Goal: Use online tool/utility: Utilize a website feature to perform a specific function

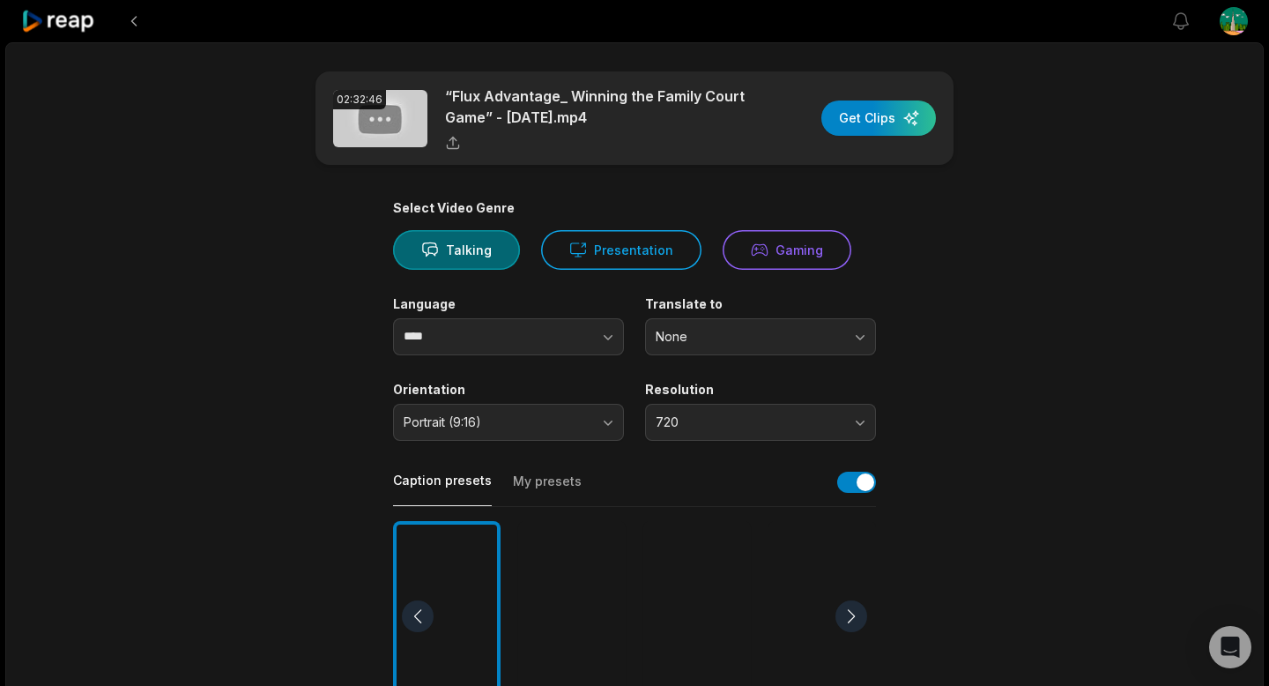
scroll to position [195, 0]
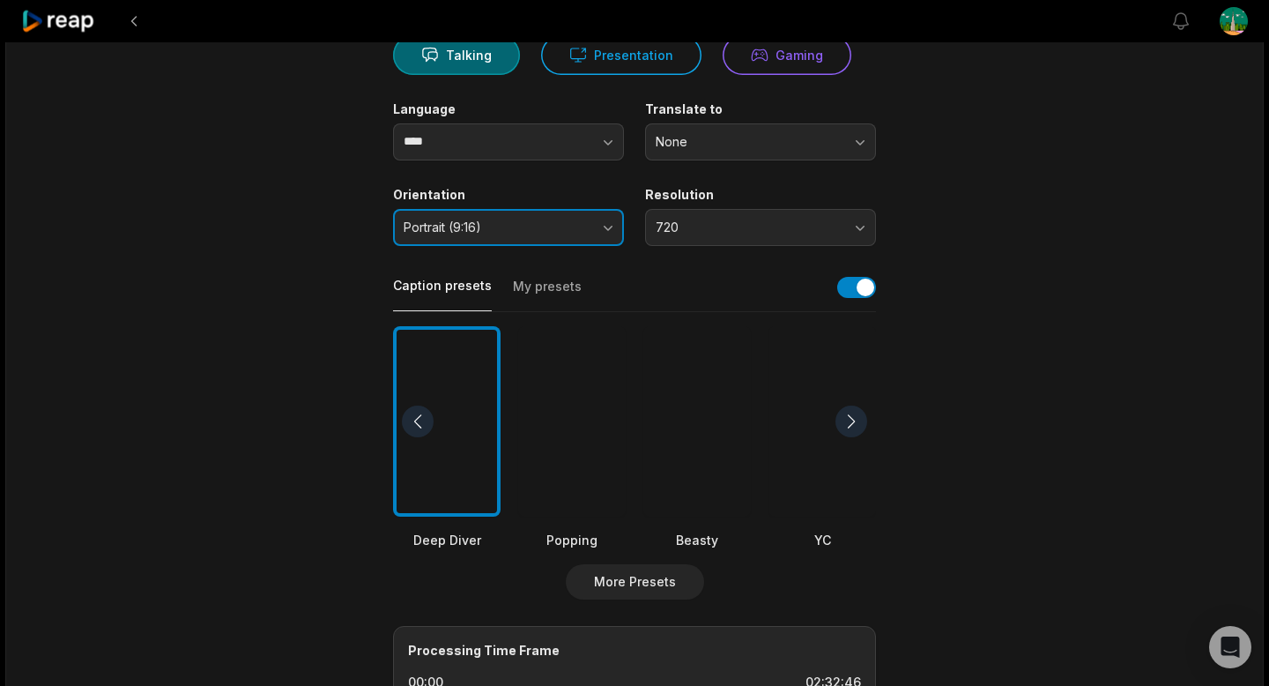
click at [555, 216] on button "Portrait (9:16)" at bounding box center [508, 227] width 231 height 37
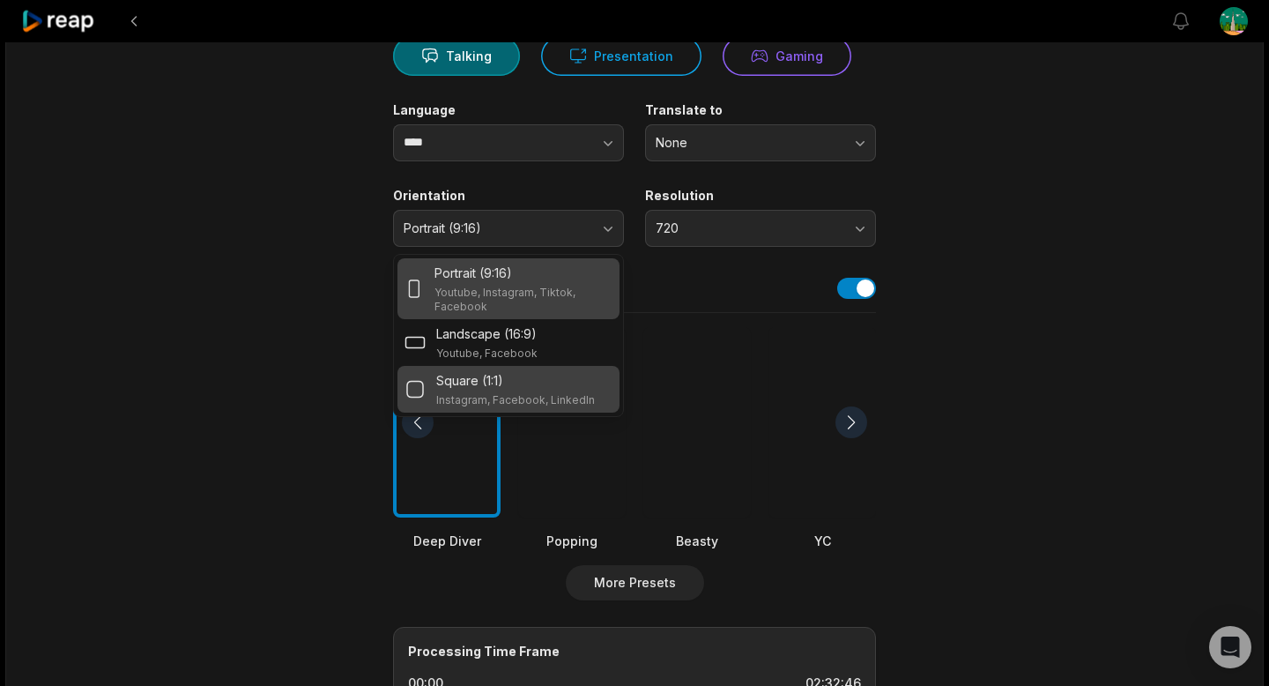
click at [511, 388] on div "Square (1:1)" at bounding box center [515, 380] width 159 height 19
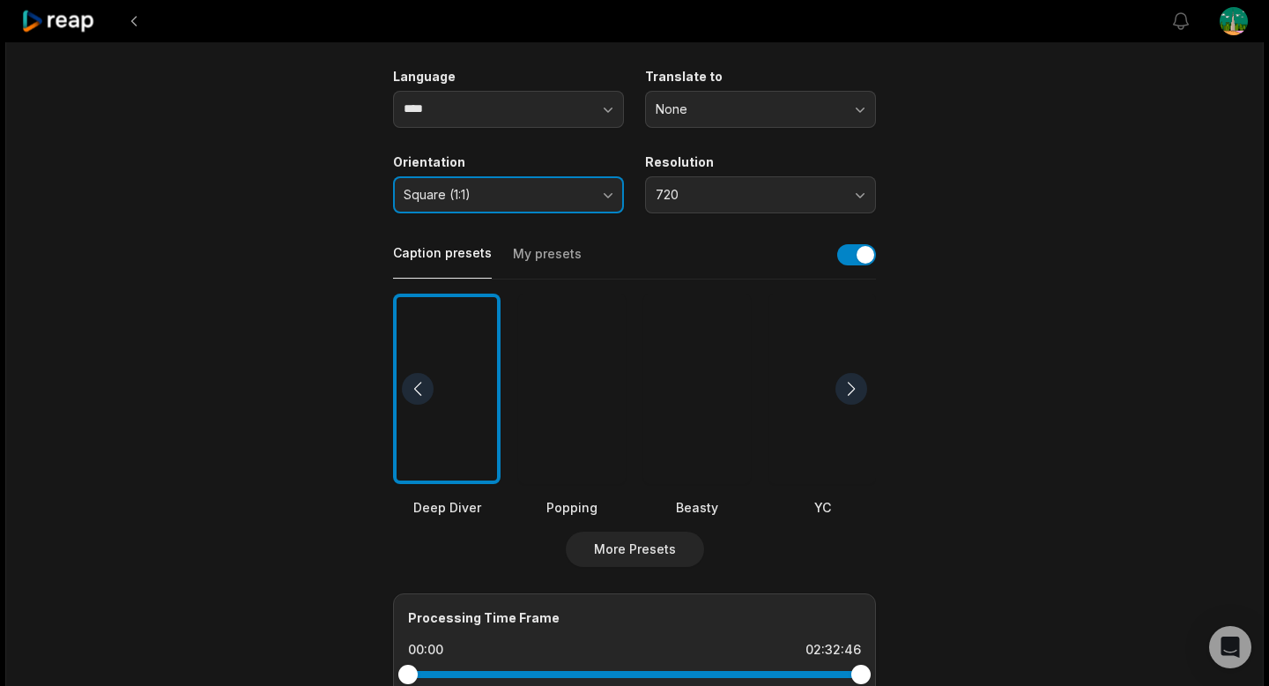
scroll to position [192, 0]
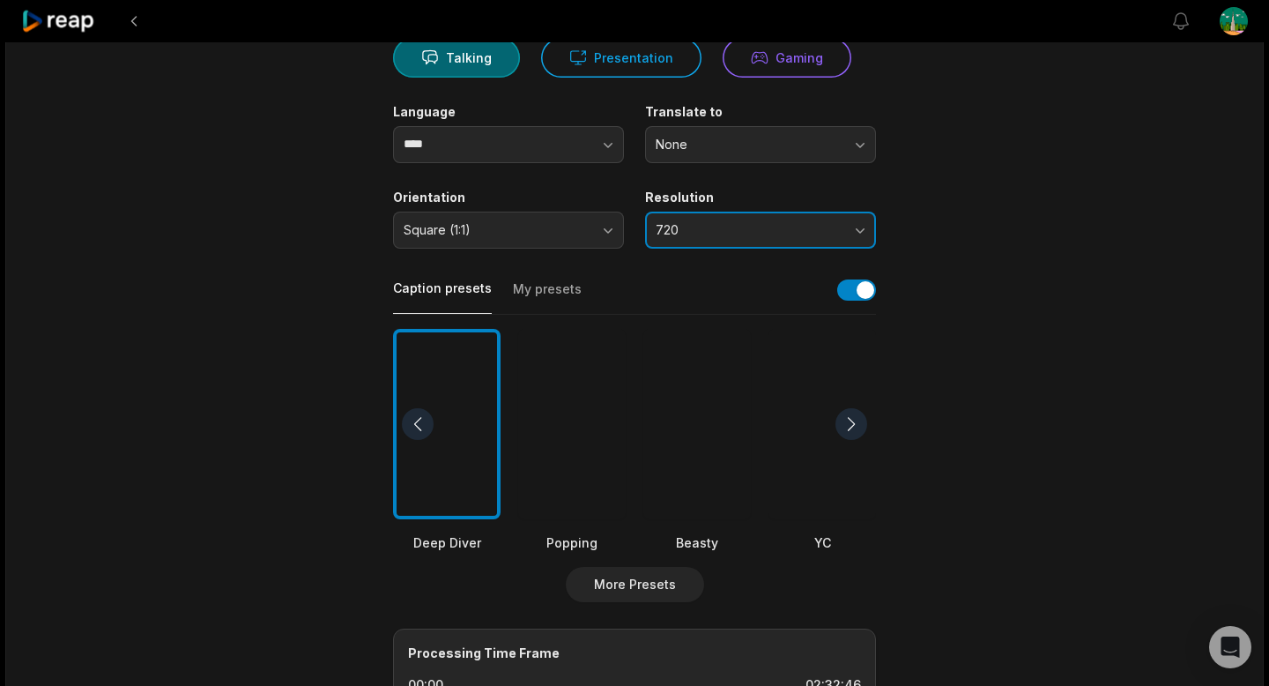
click at [727, 237] on button "720" at bounding box center [760, 229] width 231 height 37
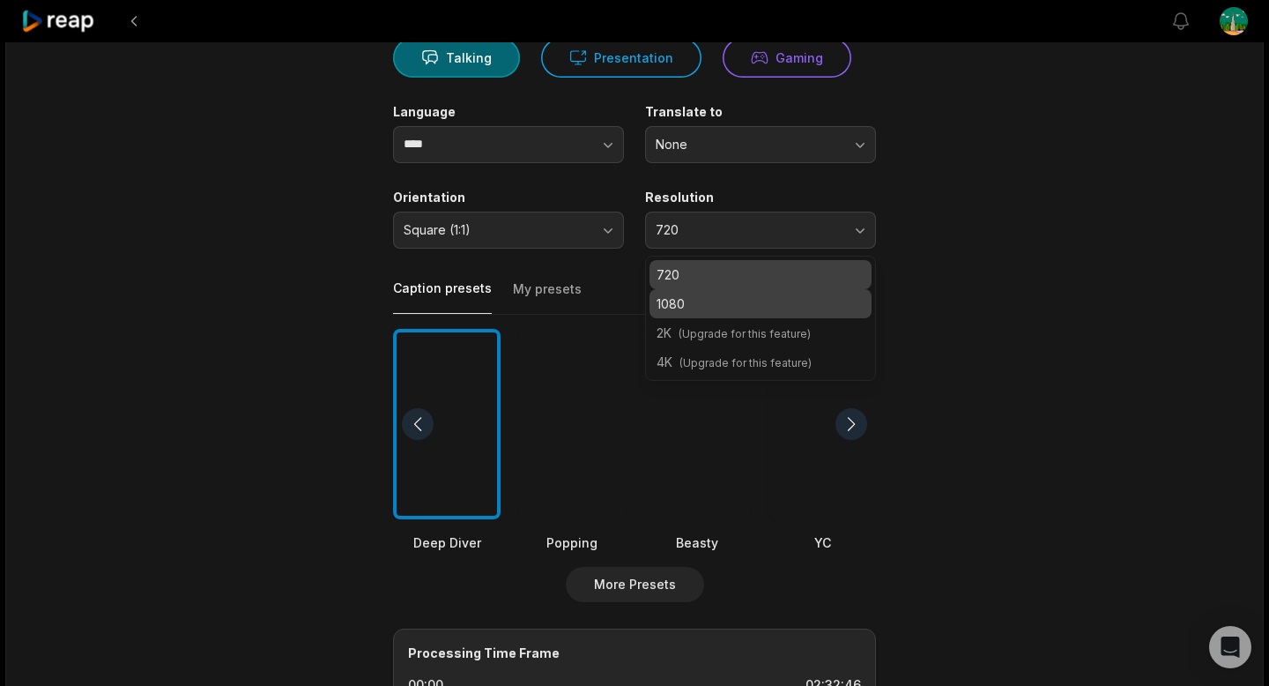
click at [732, 308] on p "1080" at bounding box center [760, 303] width 208 height 19
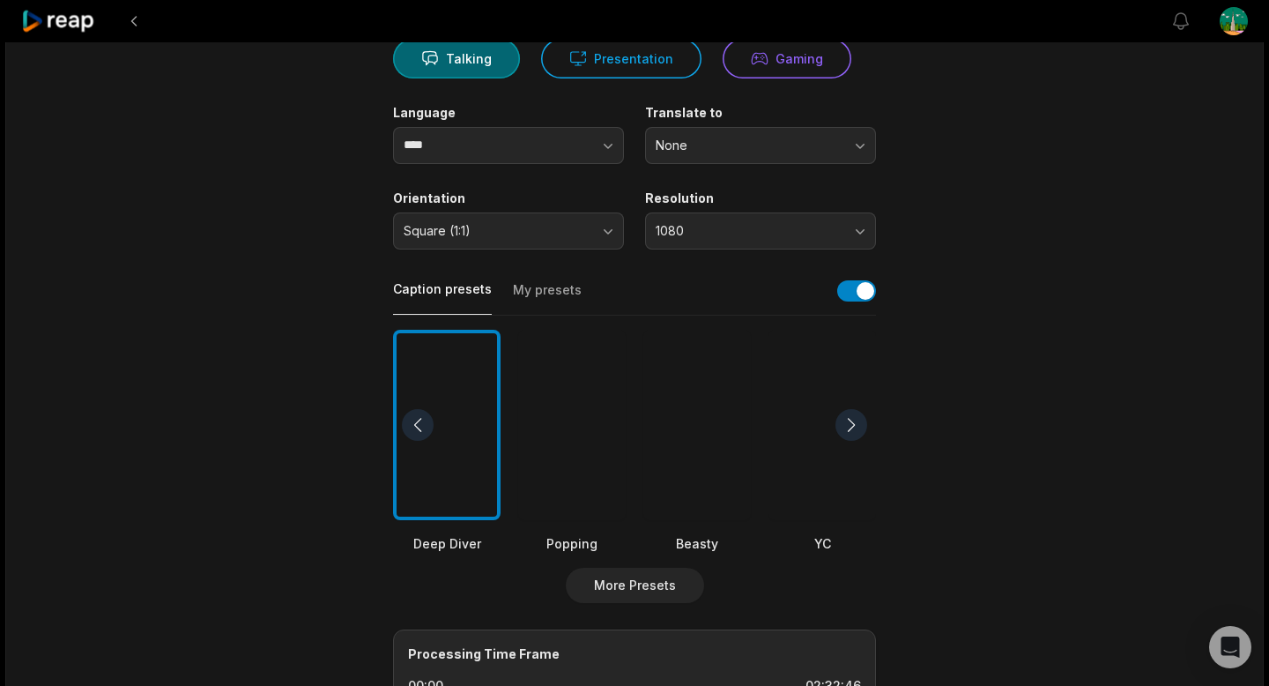
click at [985, 304] on main "02:32:46 “Flux Advantage_ Winning the Family Court Game” - [DATE].mp4 Get Clips…" at bounding box center [634, 419] width 853 height 1079
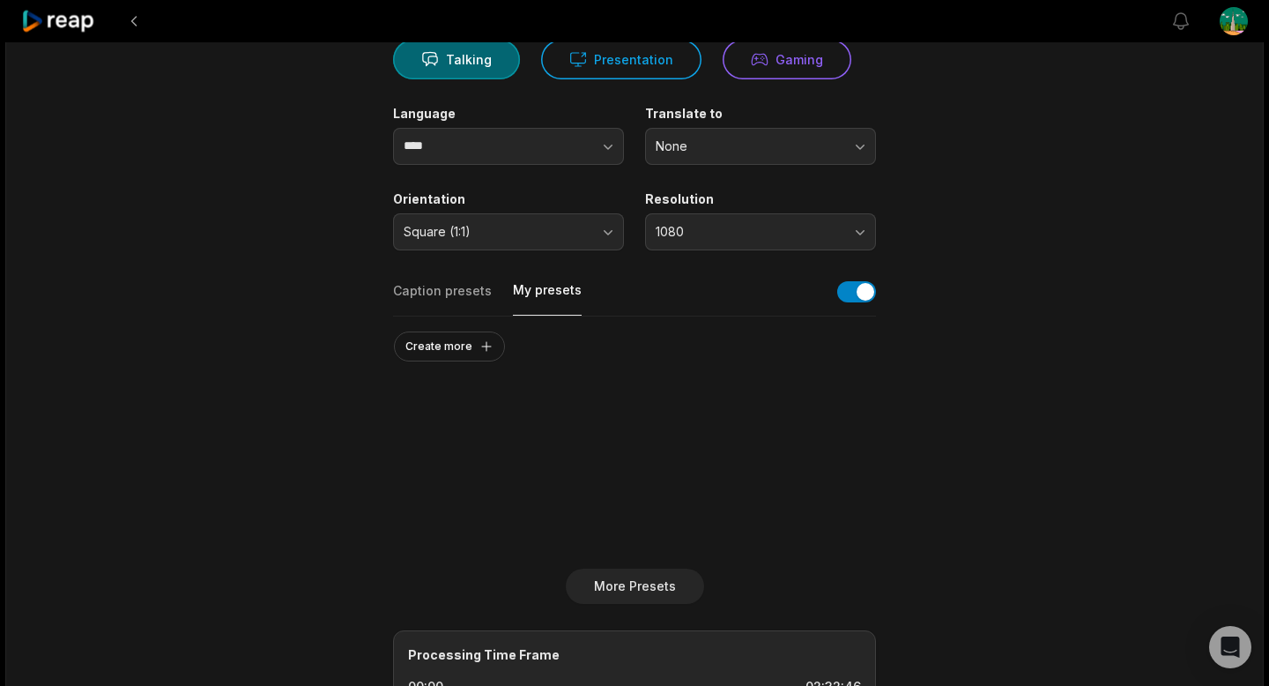
click at [538, 296] on button "My presets" at bounding box center [547, 298] width 69 height 34
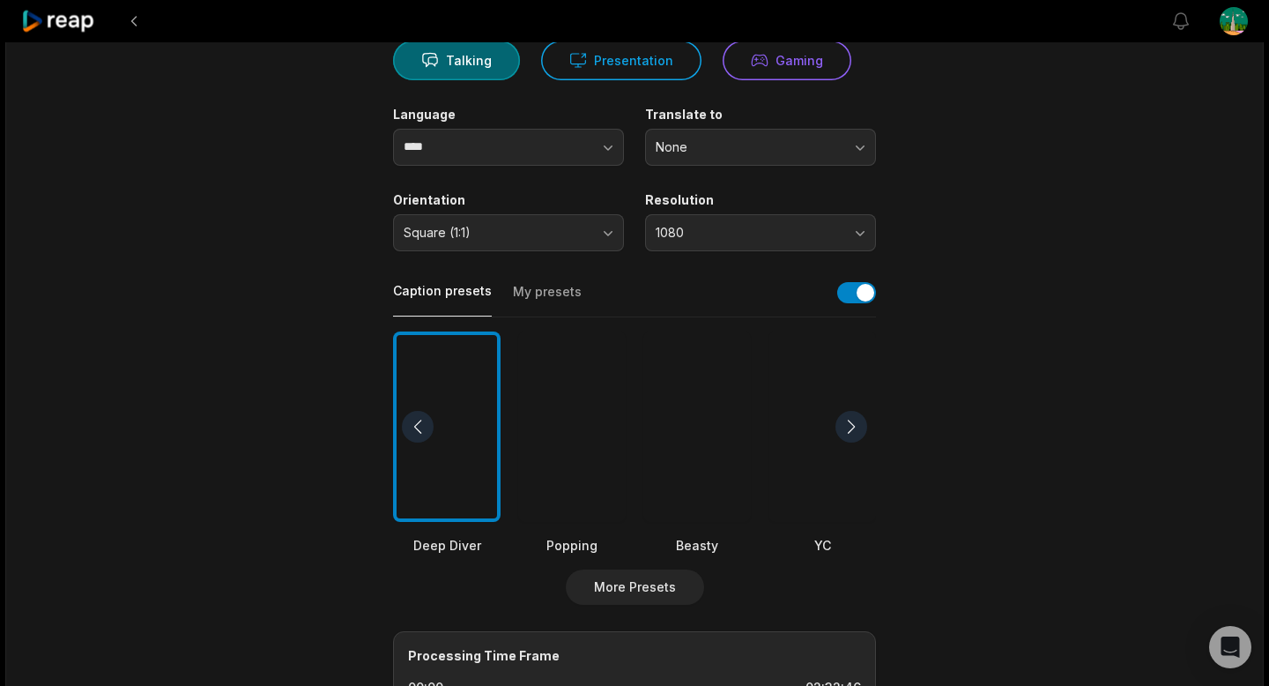
click at [458, 286] on button "Caption presets" at bounding box center [442, 299] width 99 height 34
click at [478, 469] on div at bounding box center [447, 426] width 108 height 191
click at [844, 427] on div at bounding box center [851, 427] width 32 height 32
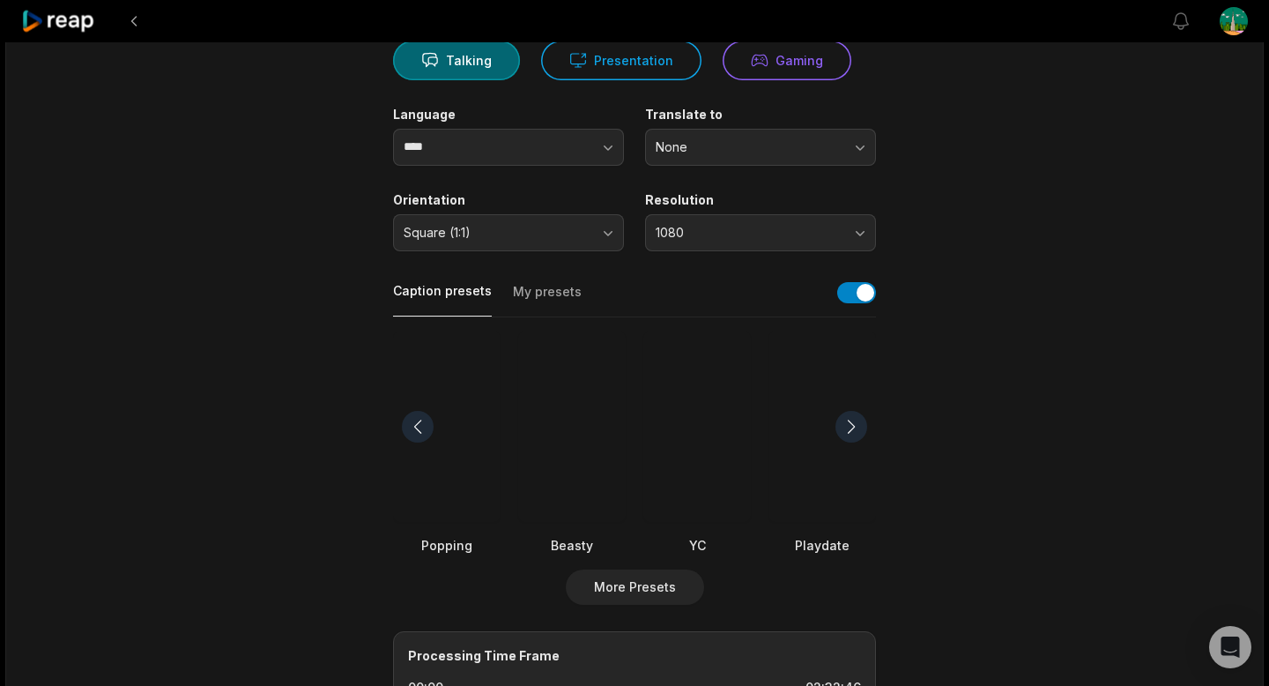
click at [844, 427] on div at bounding box center [851, 427] width 32 height 32
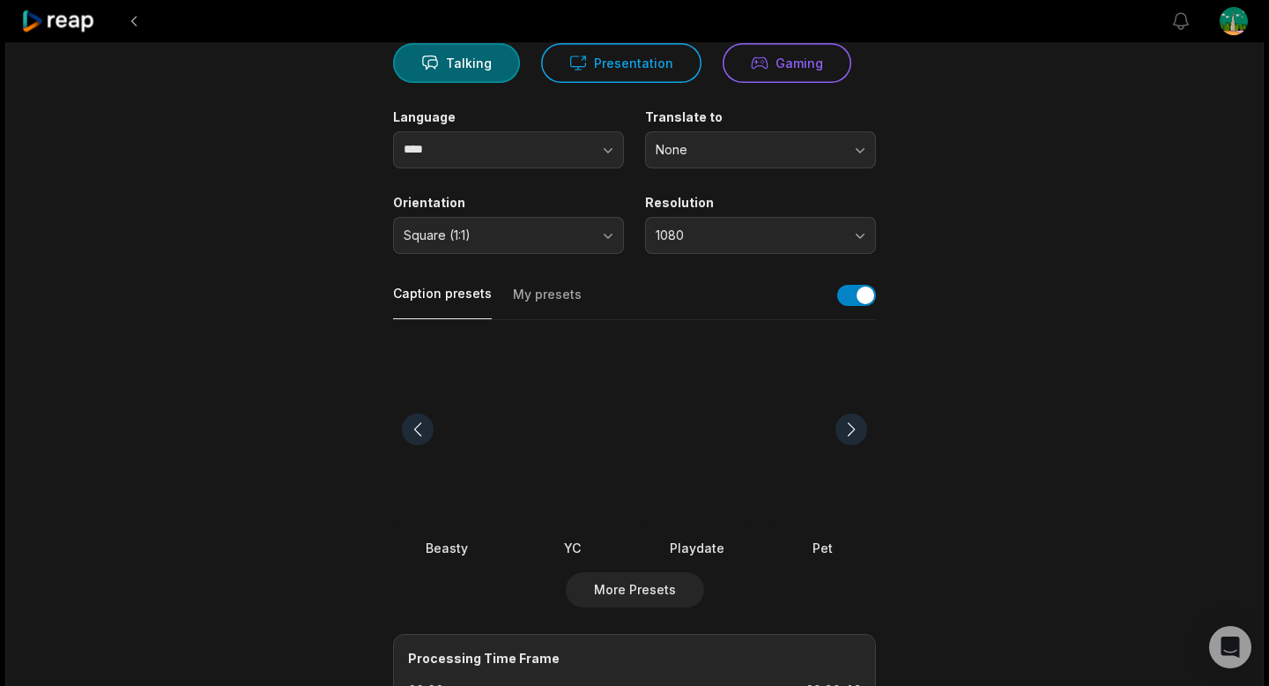
click at [723, 430] on div at bounding box center [697, 429] width 108 height 191
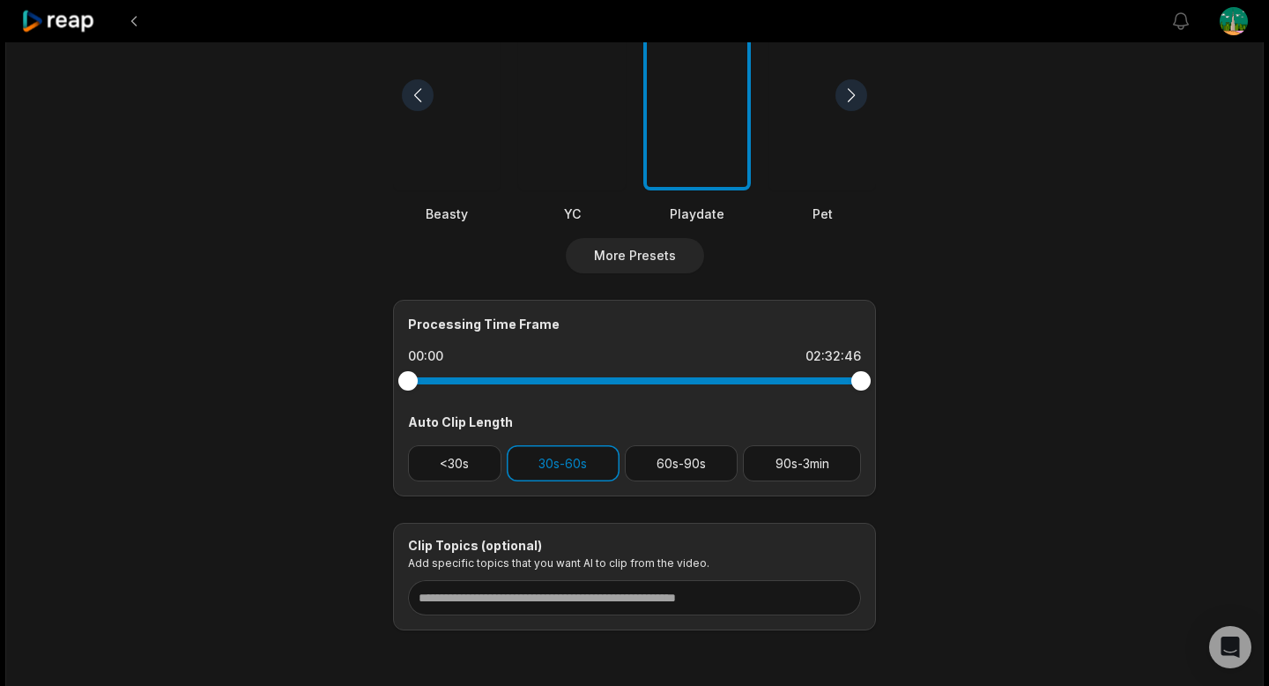
scroll to position [541, 0]
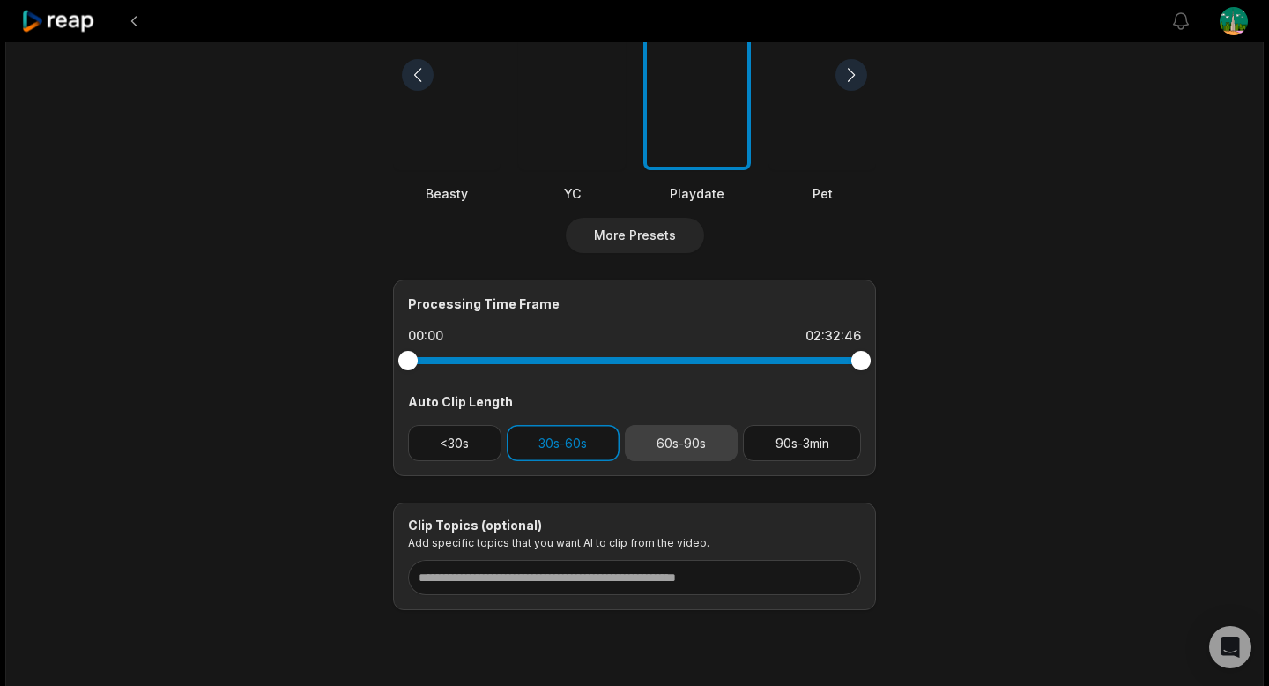
click at [693, 442] on button "60s-90s" at bounding box center [682, 443] width 114 height 36
click at [582, 457] on button "30s-60s" at bounding box center [563, 443] width 113 height 36
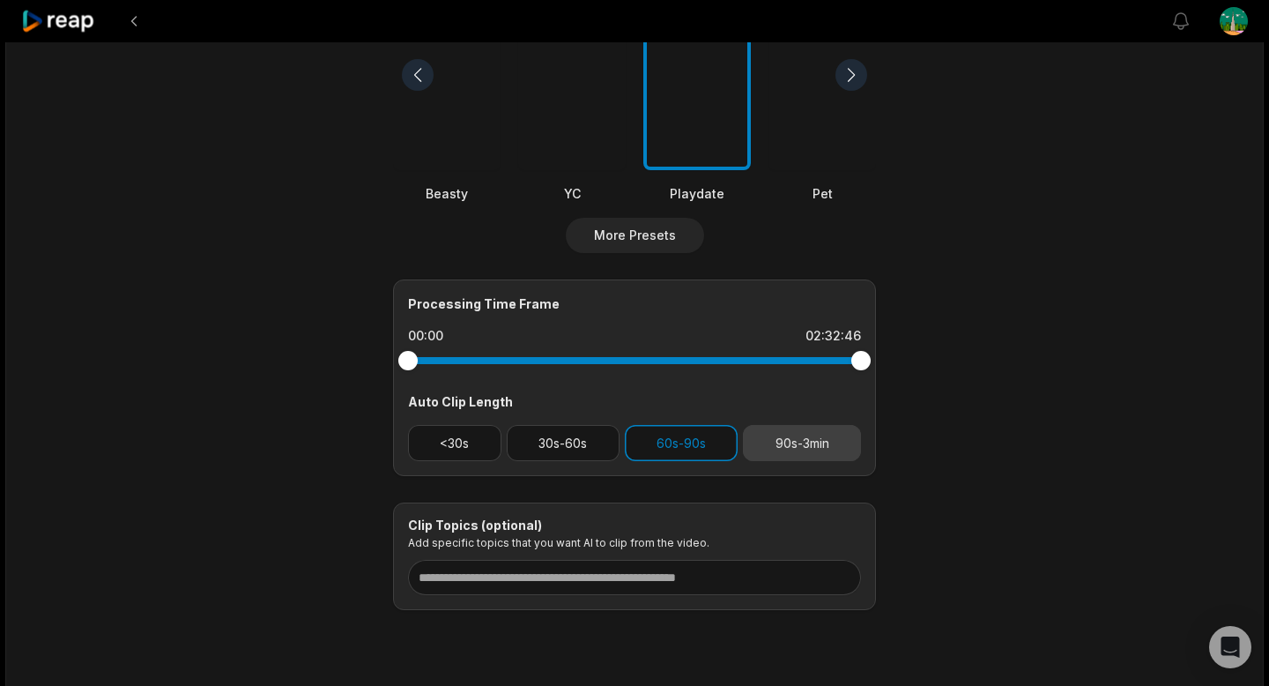
click at [821, 434] on button "90s-3min" at bounding box center [802, 443] width 118 height 36
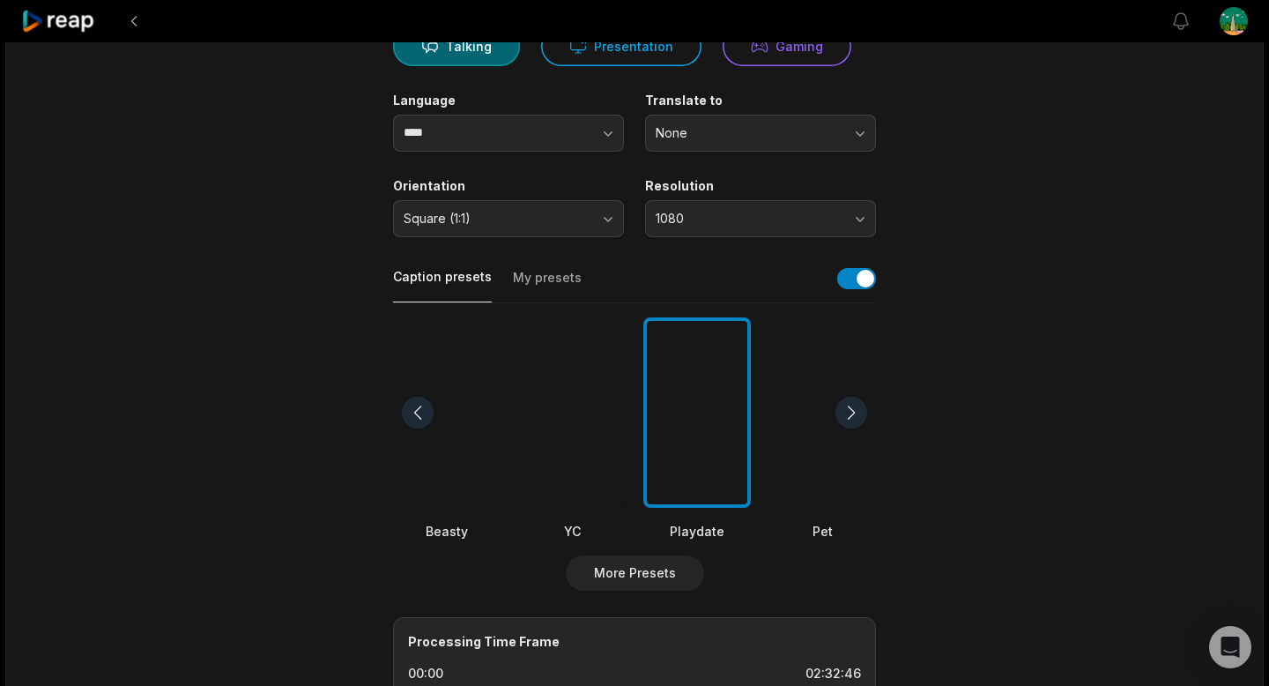
scroll to position [0, 0]
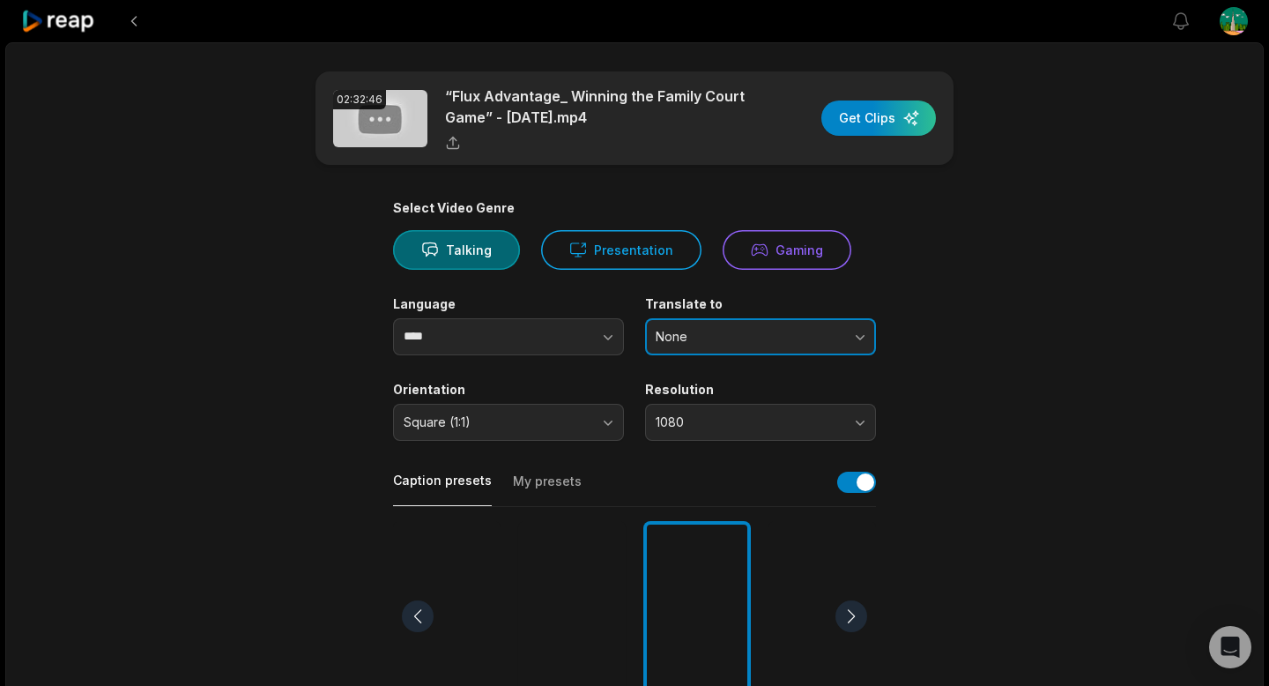
click at [769, 333] on span "None" at bounding box center [748, 337] width 185 height 16
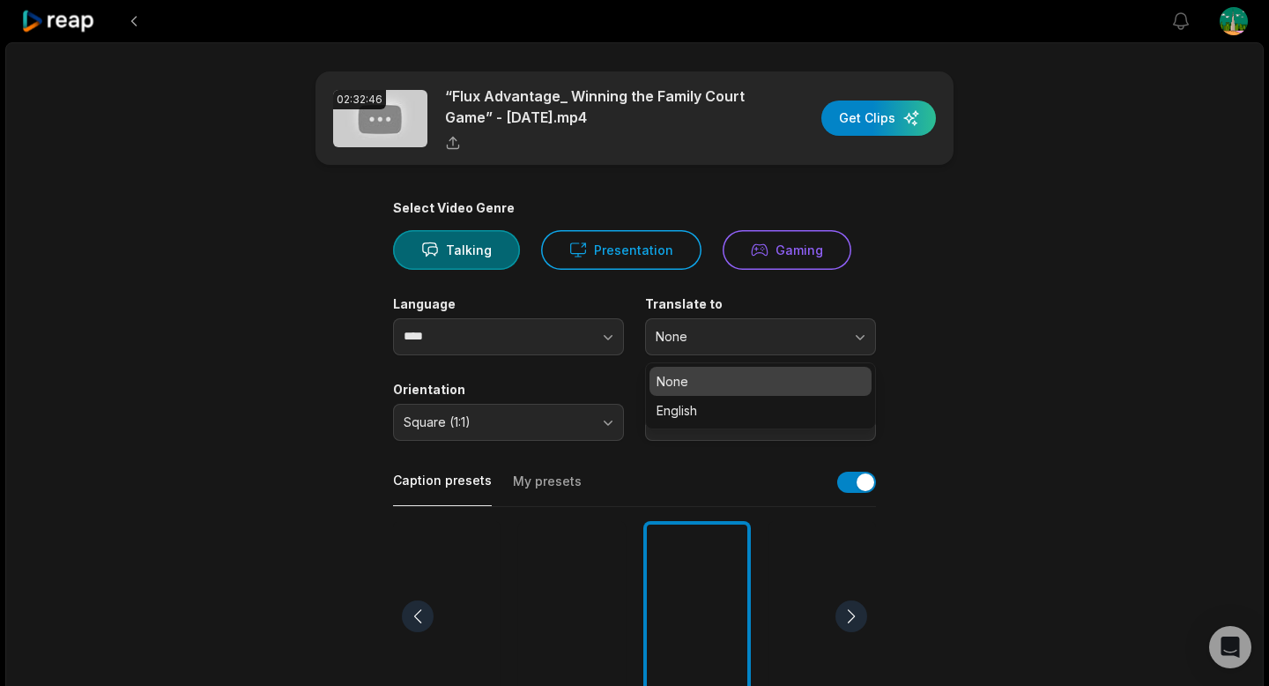
click at [903, 328] on main "02:32:46 “Flux Advantage_ Winning the Family Court Game” - [DATE].mp4 Get Clips…" at bounding box center [634, 610] width 853 height 1079
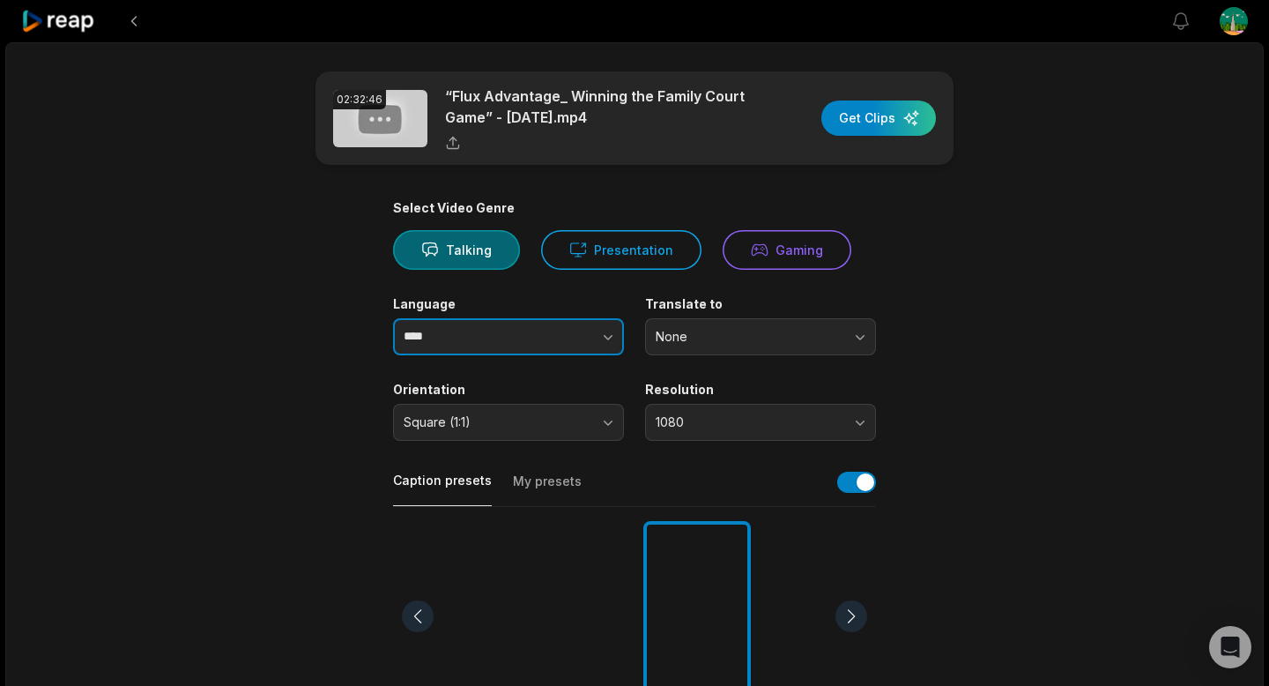
click at [478, 337] on input "****" at bounding box center [508, 336] width 231 height 37
click at [331, 326] on main "02:32:46 “Flux Advantage_ Winning the Family Court Game” - [DATE].mp4 Get Clips…" at bounding box center [634, 610] width 853 height 1079
click at [885, 113] on div "button" at bounding box center [878, 117] width 115 height 35
